Goal: Task Accomplishment & Management: Use online tool/utility

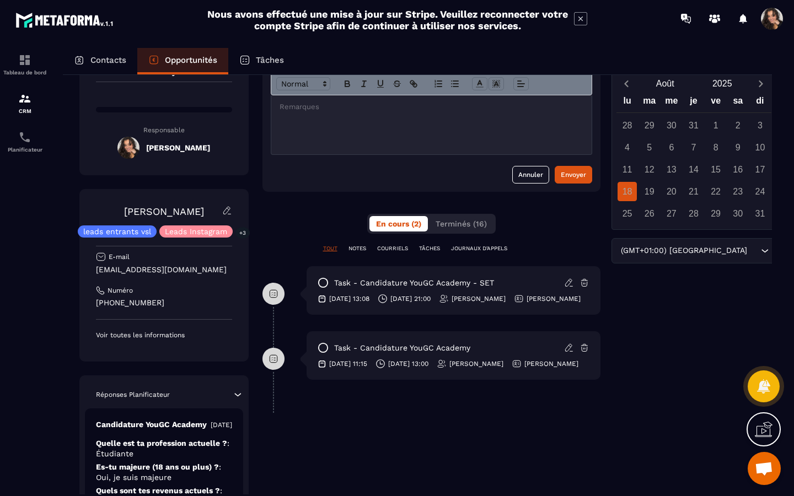
scroll to position [97, 0]
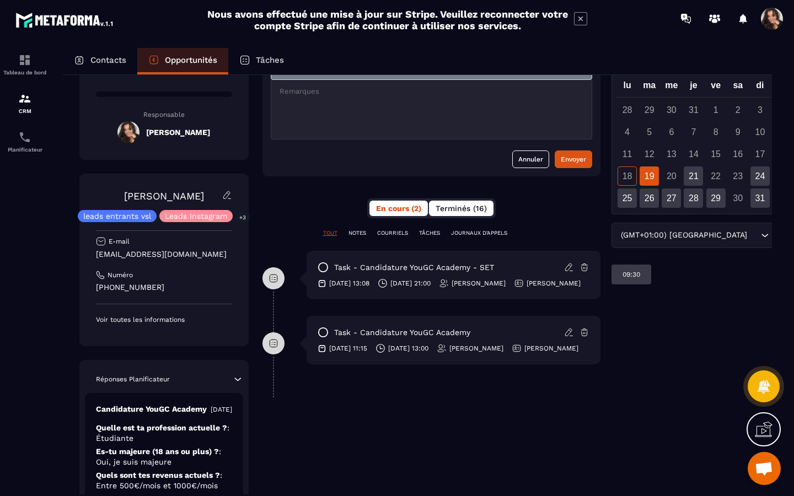
click at [473, 202] on button "Terminés (16)" at bounding box center [461, 208] width 65 height 15
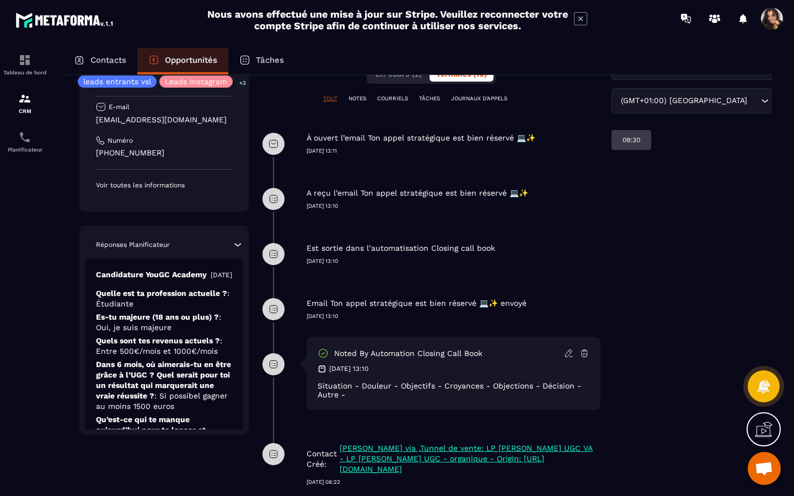
scroll to position [247, 0]
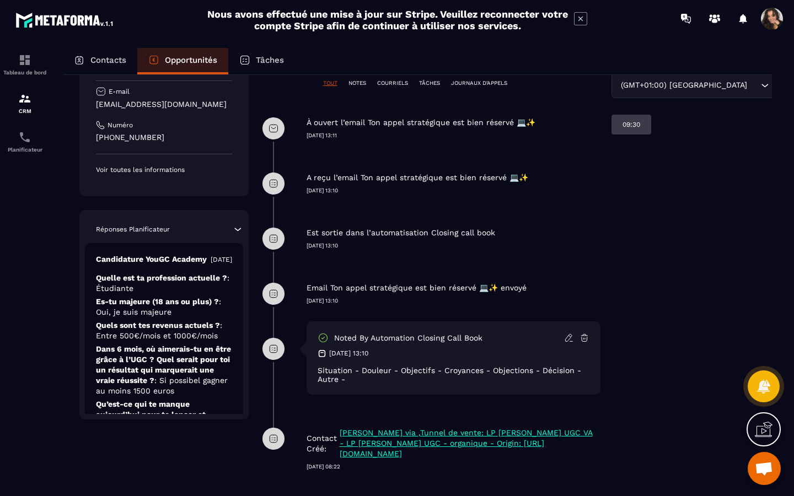
click at [325, 340] on icon at bounding box center [323, 337] width 11 height 11
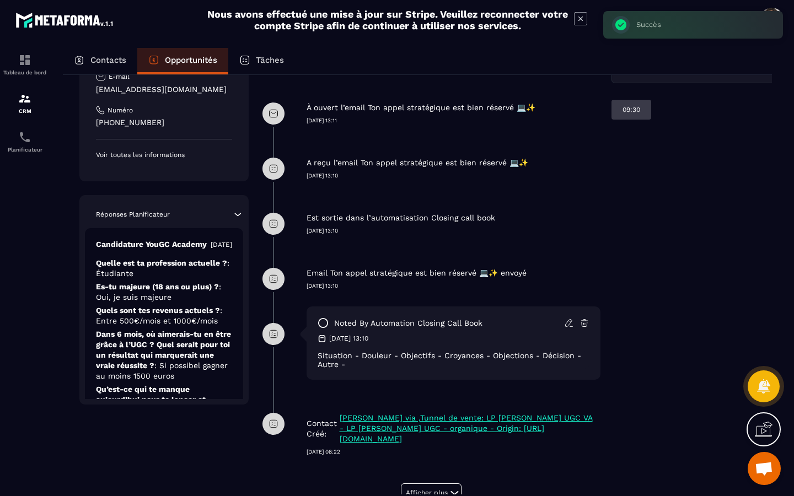
scroll to position [266, 0]
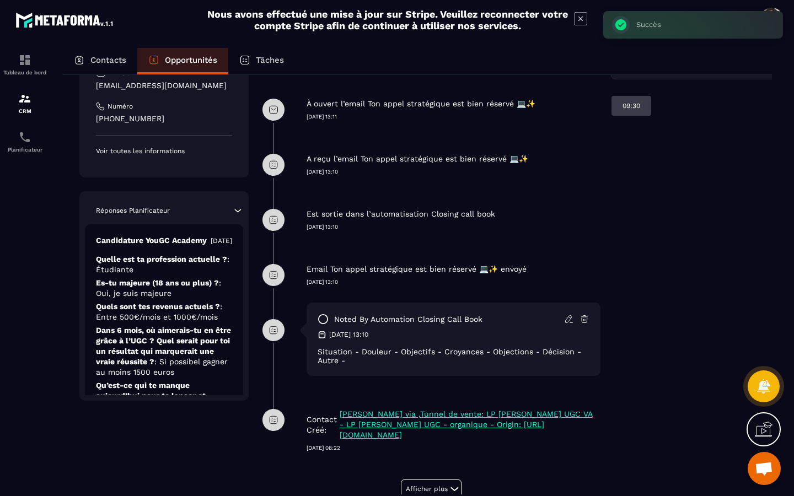
click at [570, 320] on icon at bounding box center [569, 319] width 10 height 10
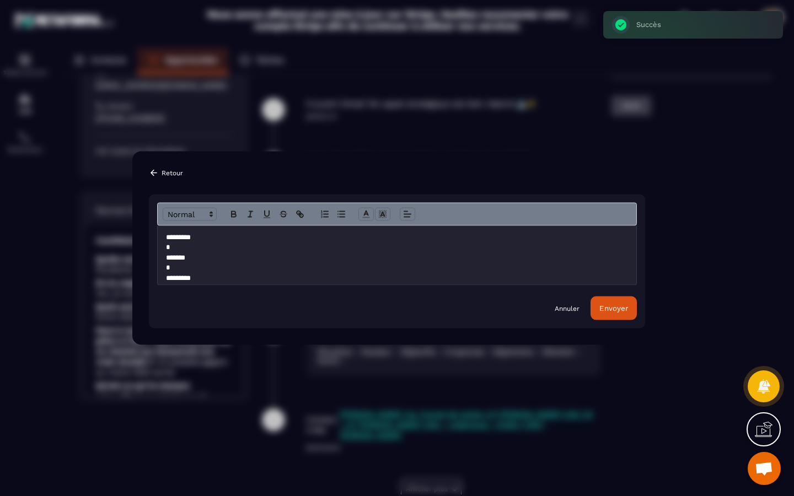
click at [286, 246] on p "**********" at bounding box center [397, 304] width 462 height 142
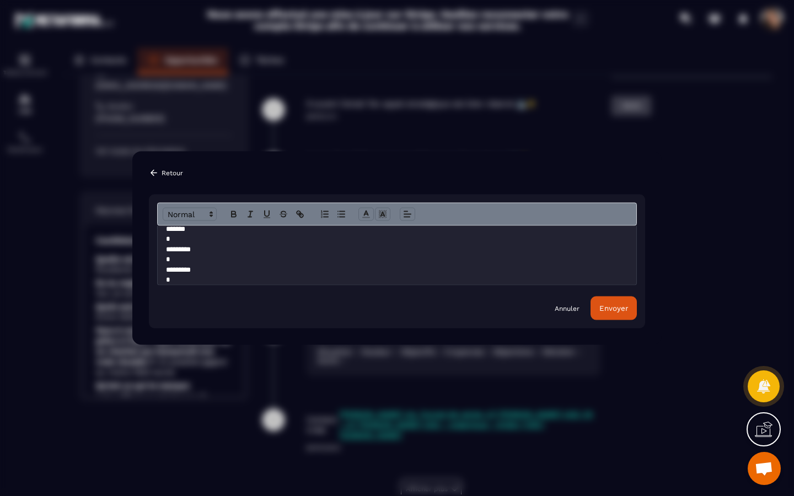
scroll to position [40, 0]
click at [271, 255] on p "**********" at bounding box center [397, 268] width 462 height 153
click at [224, 275] on p "**********" at bounding box center [397, 202] width 462 height 153
click at [604, 309] on div "Envoyer" at bounding box center [613, 308] width 29 height 8
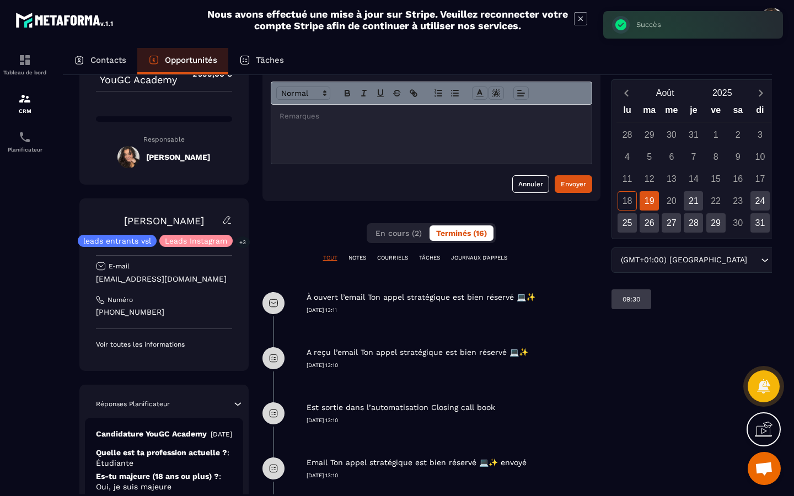
scroll to position [0, 0]
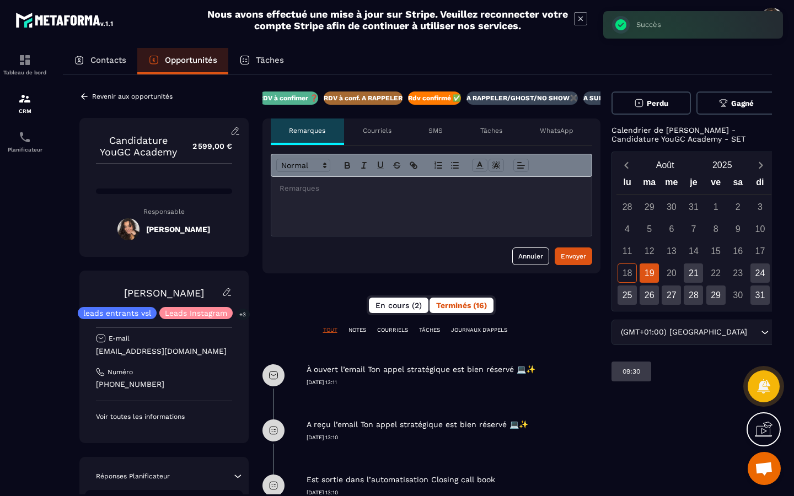
click at [385, 313] on button "En cours (2)" at bounding box center [399, 305] width 60 height 15
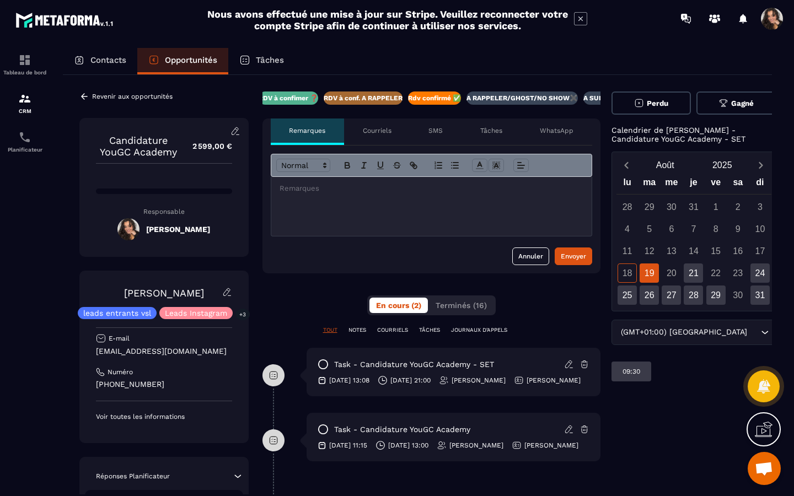
click at [191, 69] on div "Opportunités" at bounding box center [182, 61] width 91 height 26
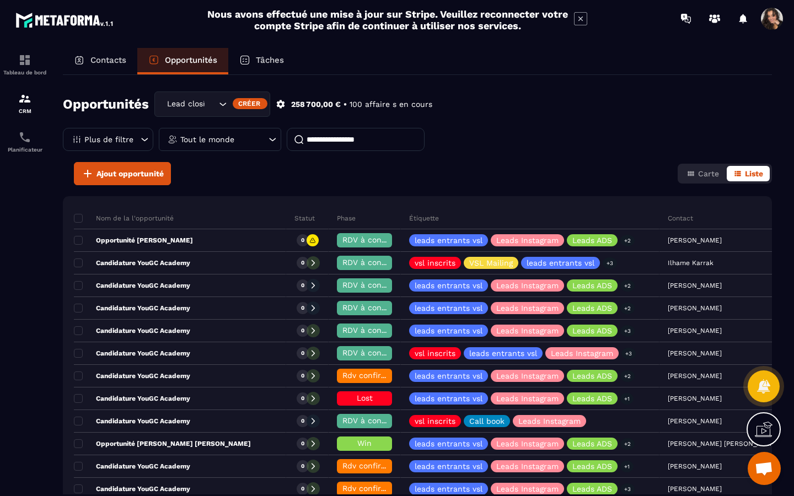
scroll to position [16, 0]
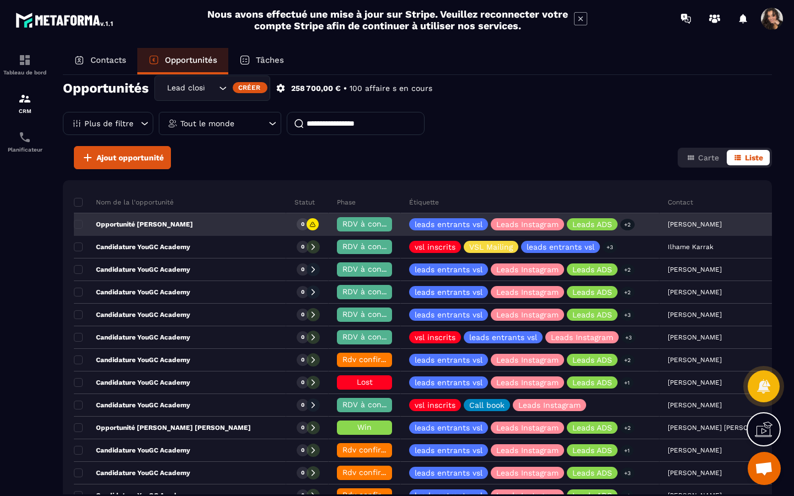
click at [214, 226] on div "Opportunité [PERSON_NAME]" at bounding box center [180, 225] width 212 height 22
